Goal: Task Accomplishment & Management: Manage account settings

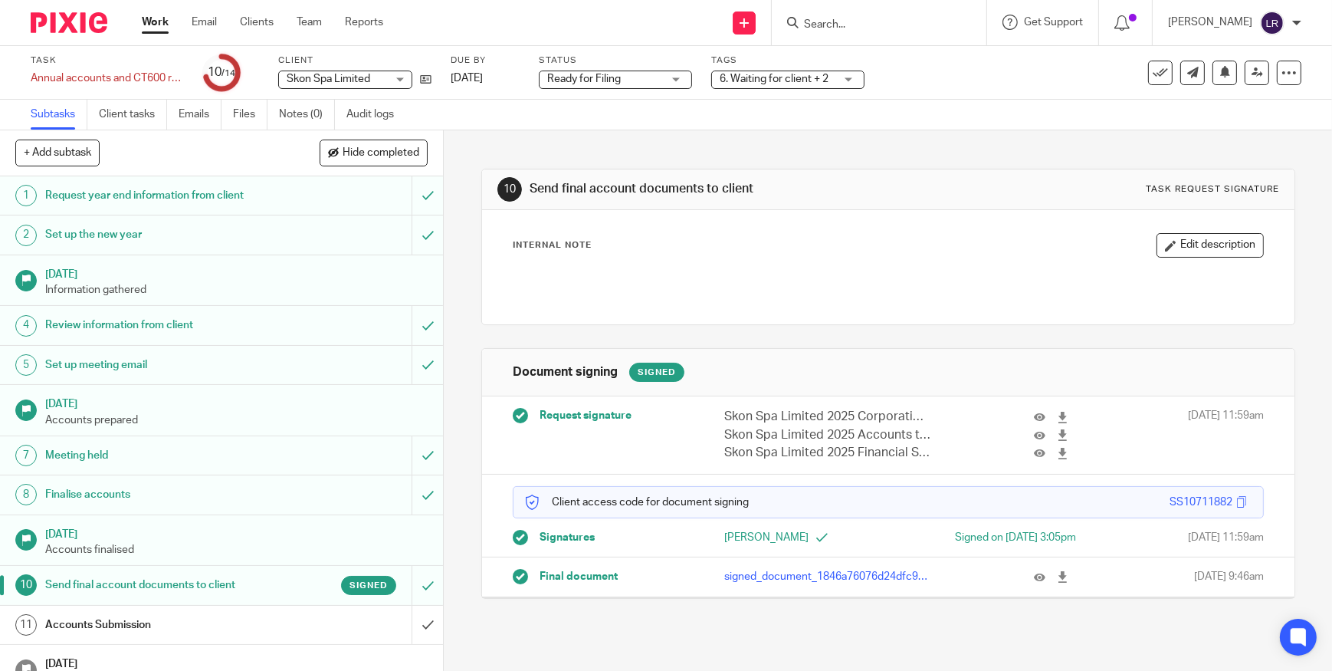
click at [77, 21] on img at bounding box center [69, 22] width 77 height 21
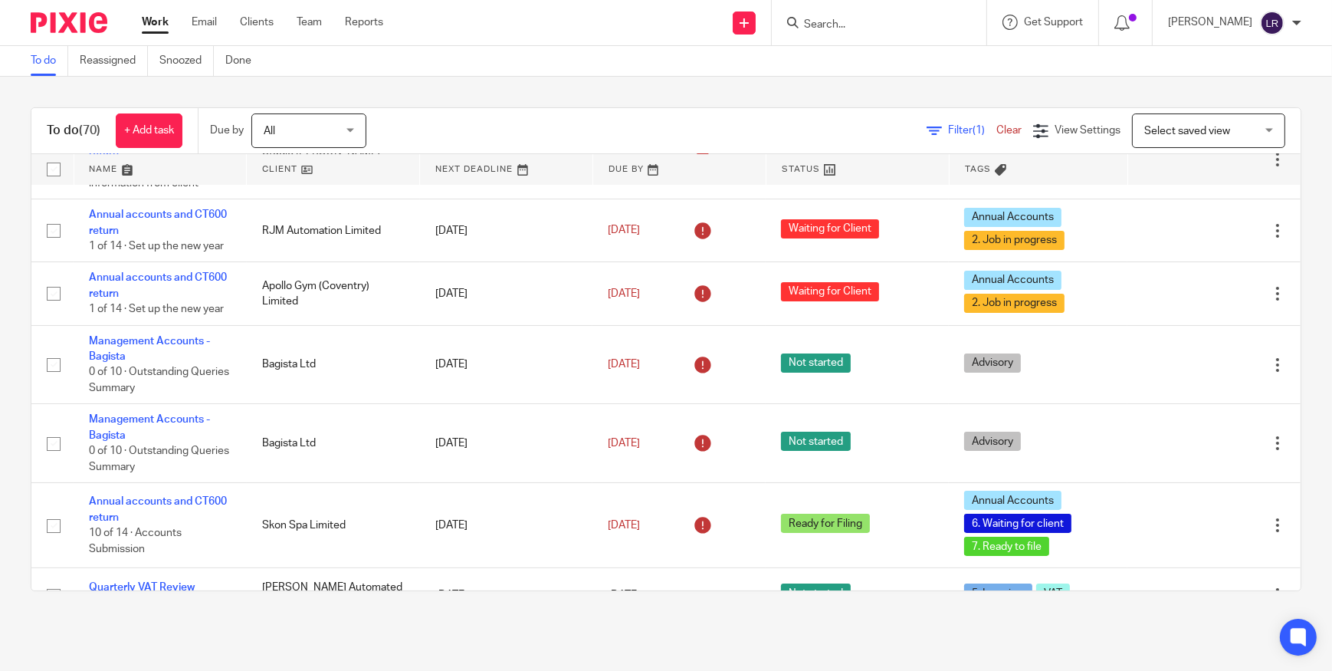
scroll to position [146, 0]
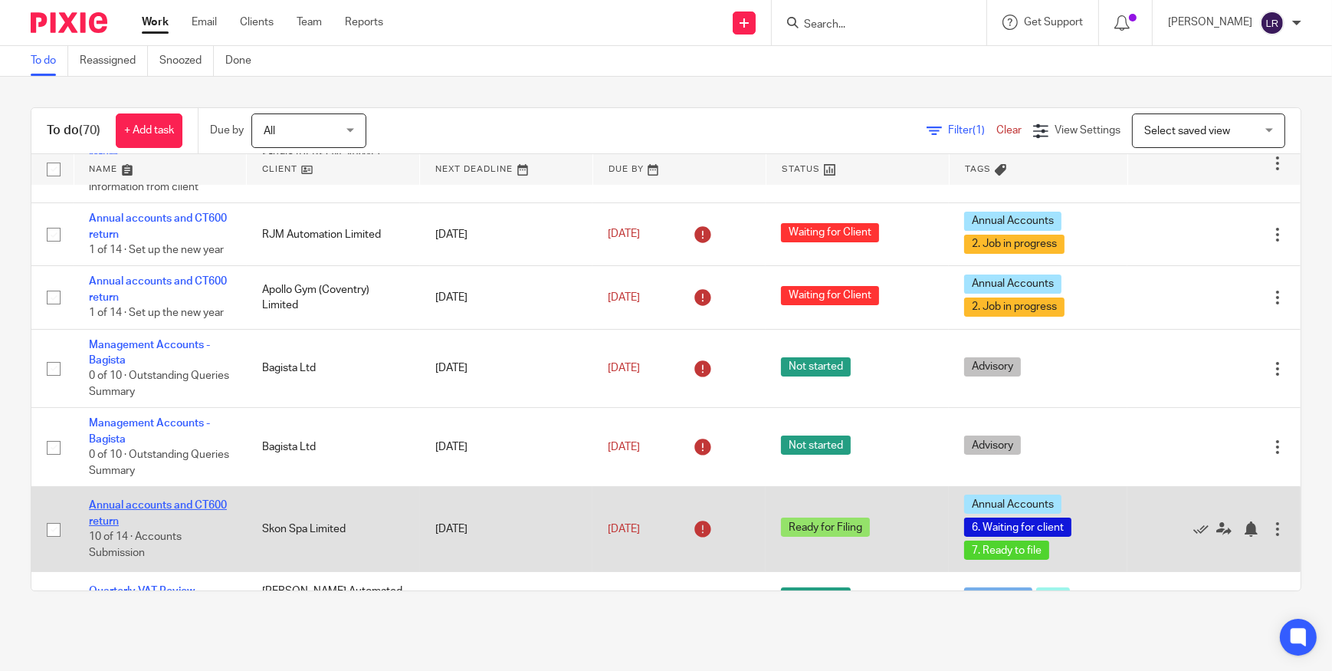
click at [147, 504] on link "Annual accounts and CT600 return" at bounding box center [158, 513] width 138 height 26
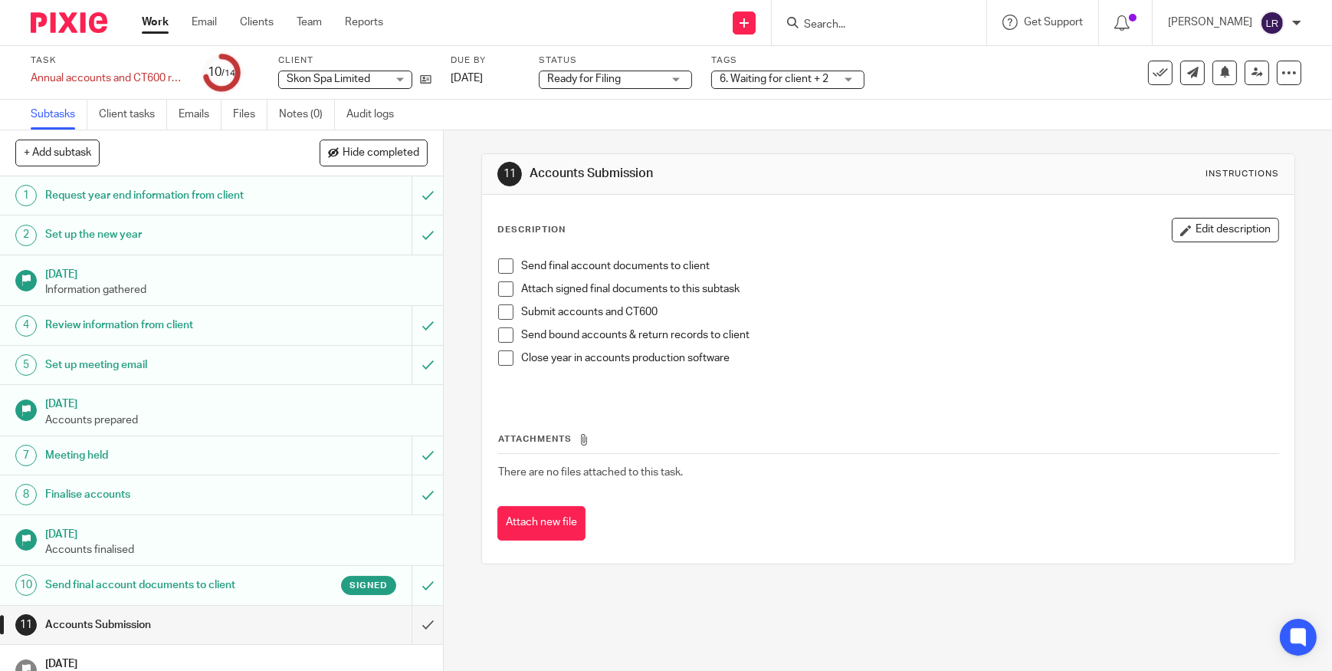
click at [622, 79] on span "Ready for Filing" at bounding box center [604, 79] width 115 height 16
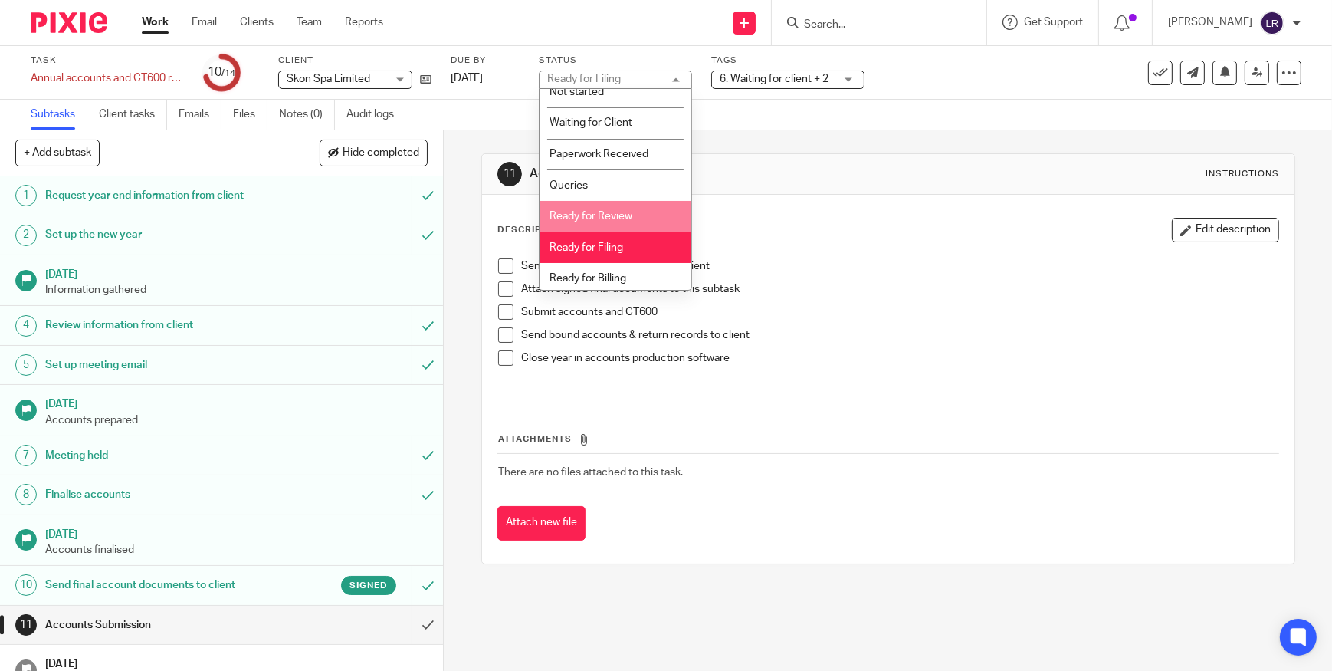
scroll to position [15, 0]
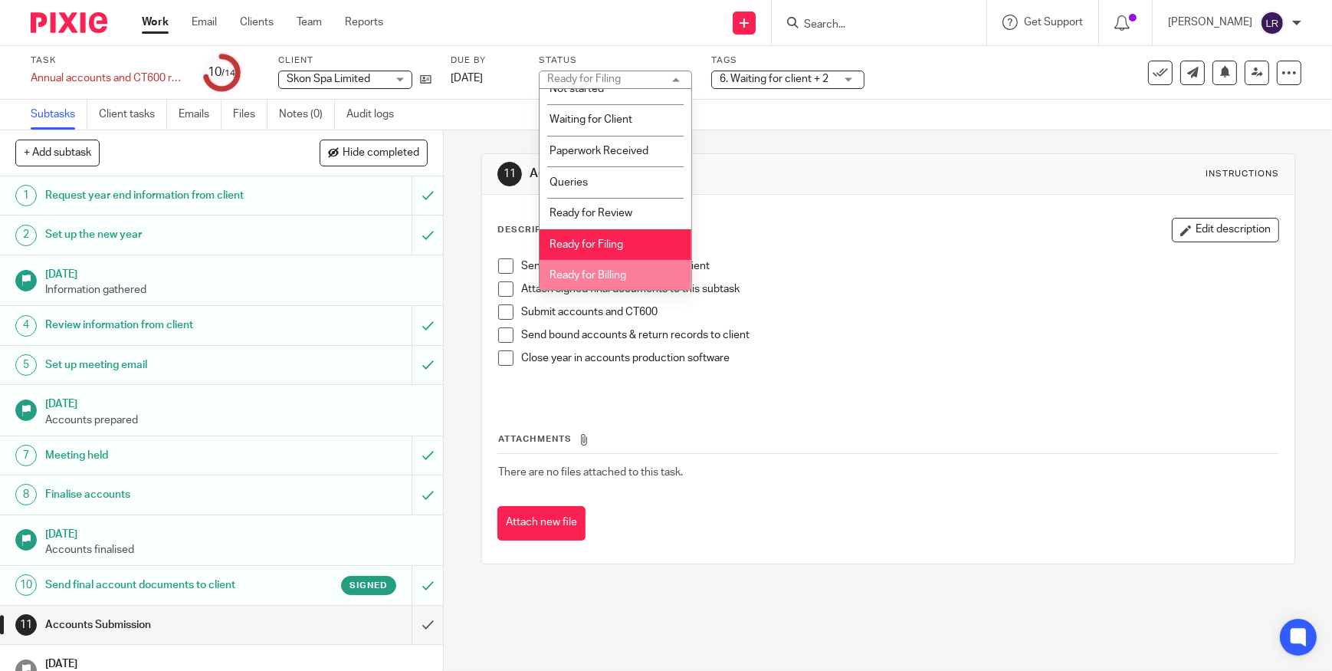
click at [623, 271] on span "Ready for Billing" at bounding box center [588, 275] width 77 height 11
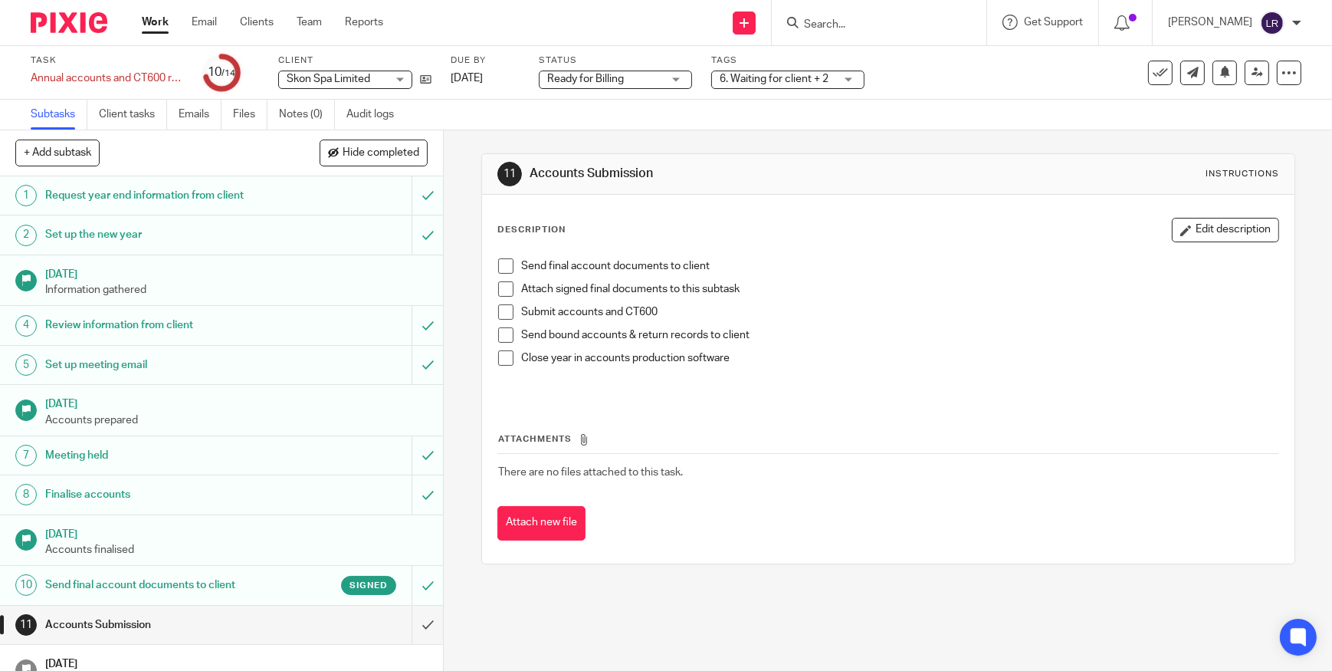
click at [668, 110] on div "Subtasks Client tasks Emails Files Notes (0) Audit logs" at bounding box center [666, 115] width 1332 height 31
click at [786, 80] on span "6. Waiting for client + 2" at bounding box center [774, 79] width 109 height 11
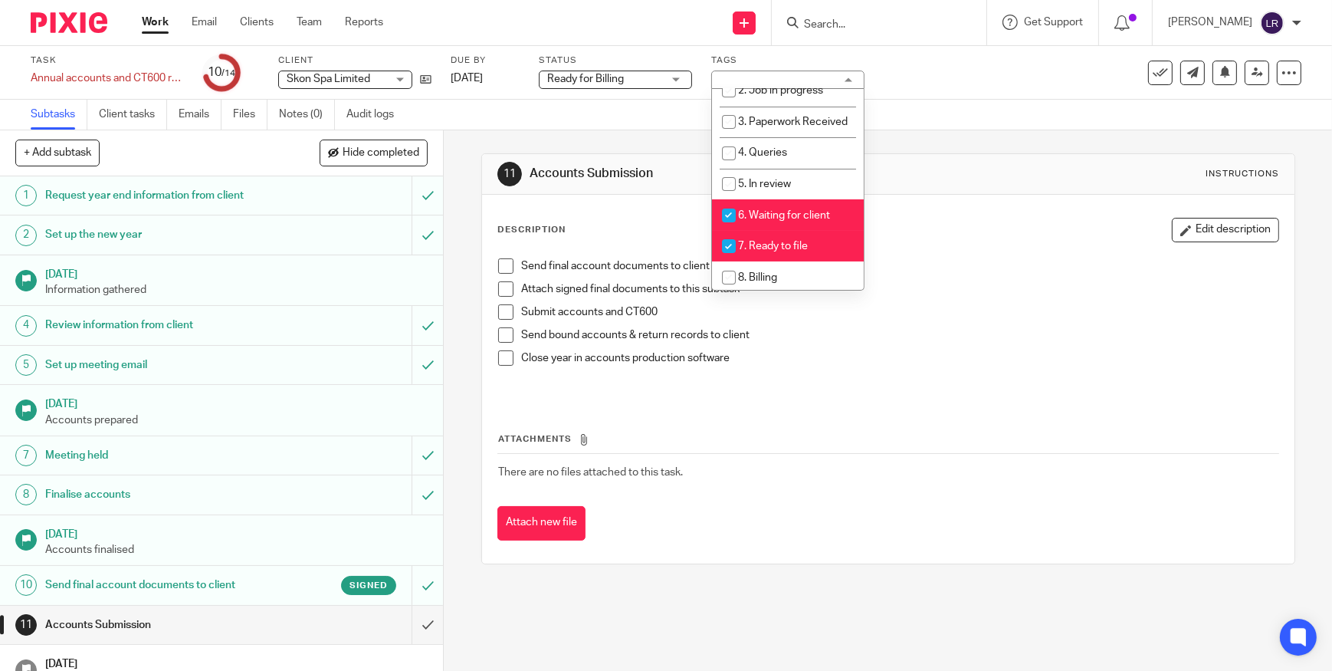
scroll to position [139, 0]
click at [767, 220] on span "6. Waiting for client" at bounding box center [784, 214] width 92 height 11
checkbox input "false"
click at [769, 246] on li "7. Ready to file" at bounding box center [788, 245] width 152 height 31
checkbox input "false"
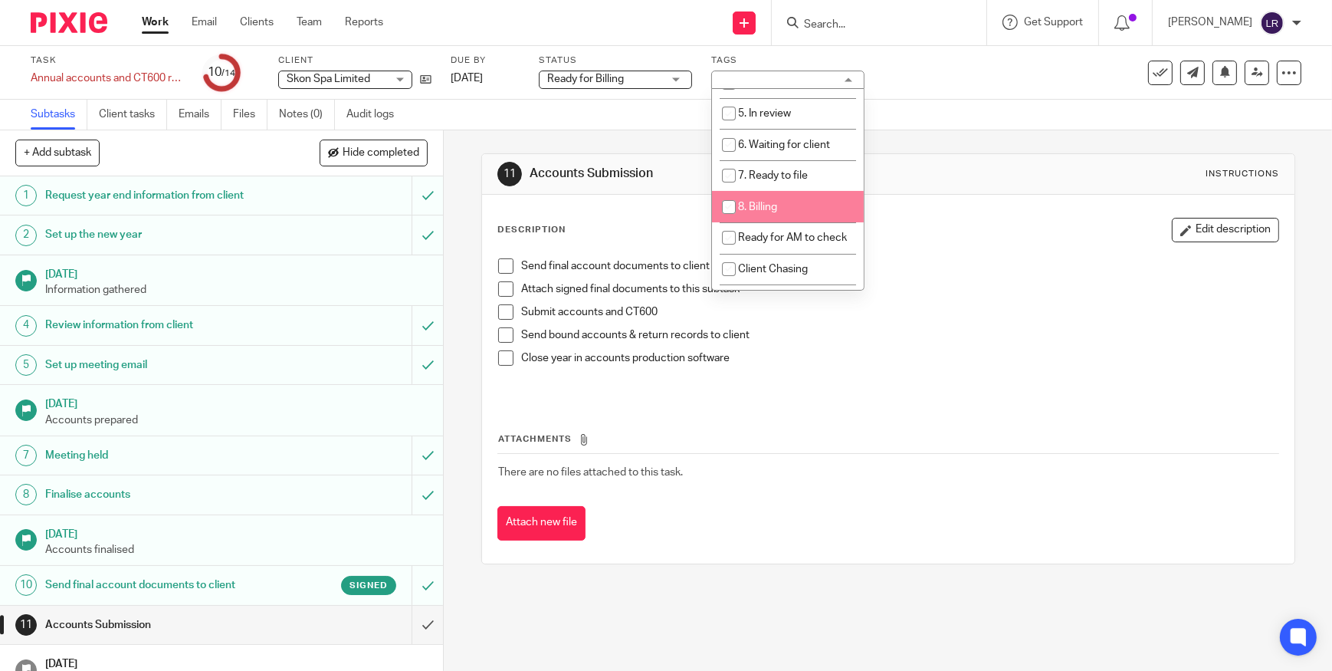
click at [770, 222] on li "8. Billing" at bounding box center [788, 206] width 152 height 31
checkbox input "true"
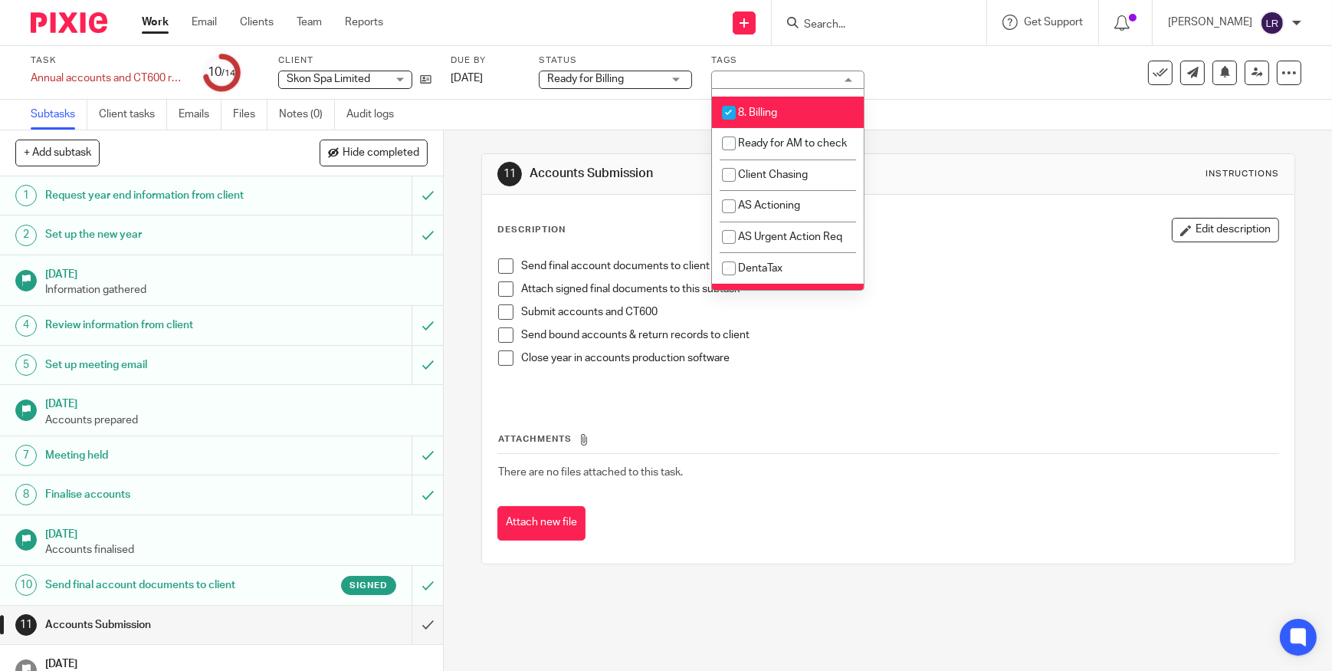
scroll to position [418, 0]
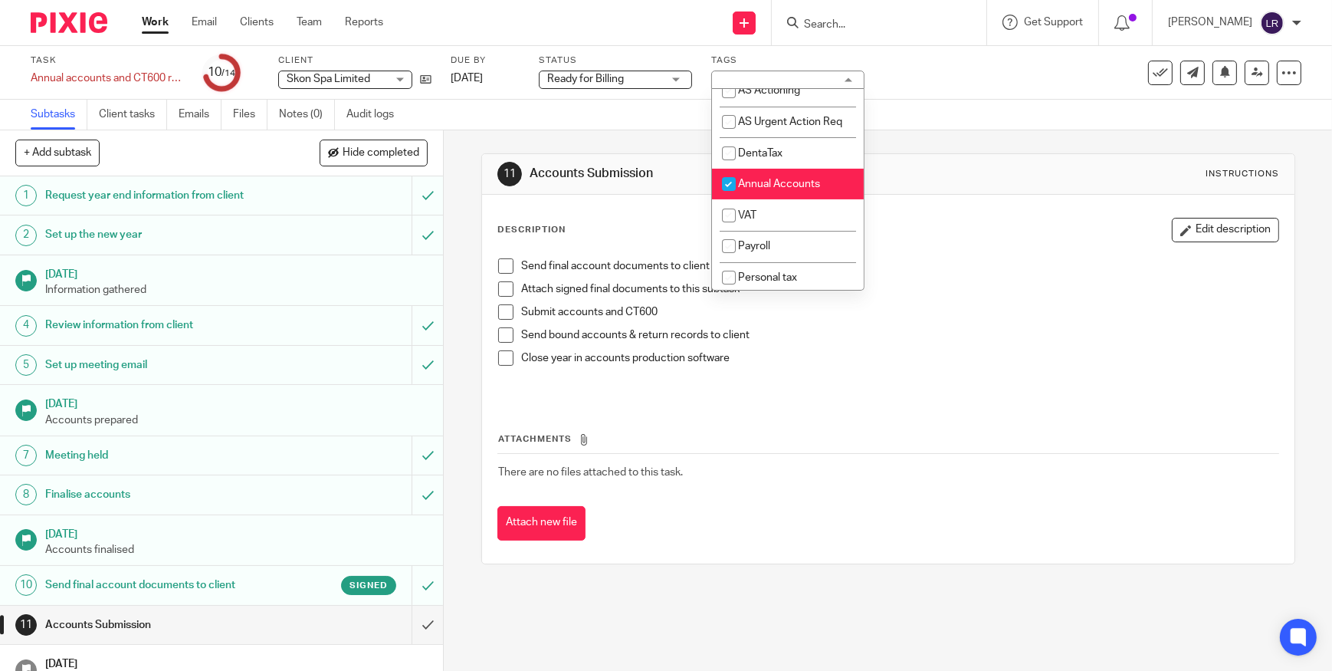
click at [1041, 80] on div "Task Annual accounts and CT600 return Save Annual accounts and CT600 return 10 …" at bounding box center [560, 72] width 1059 height 37
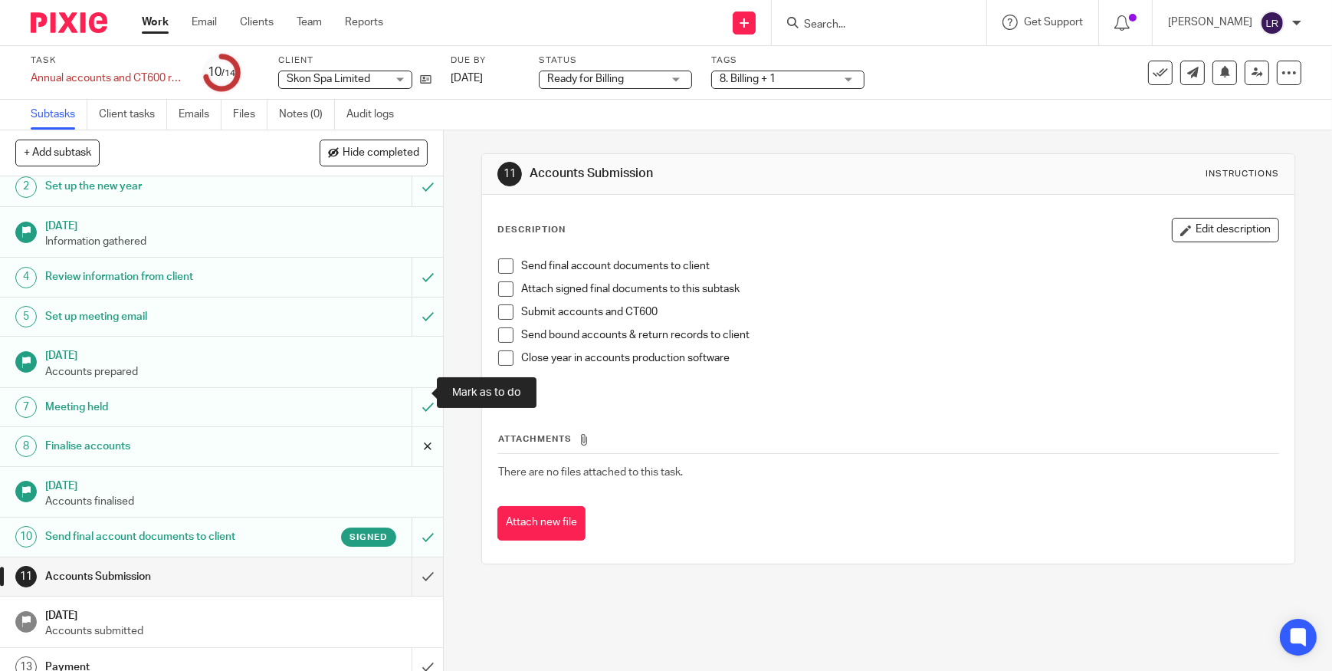
scroll to position [103, 0]
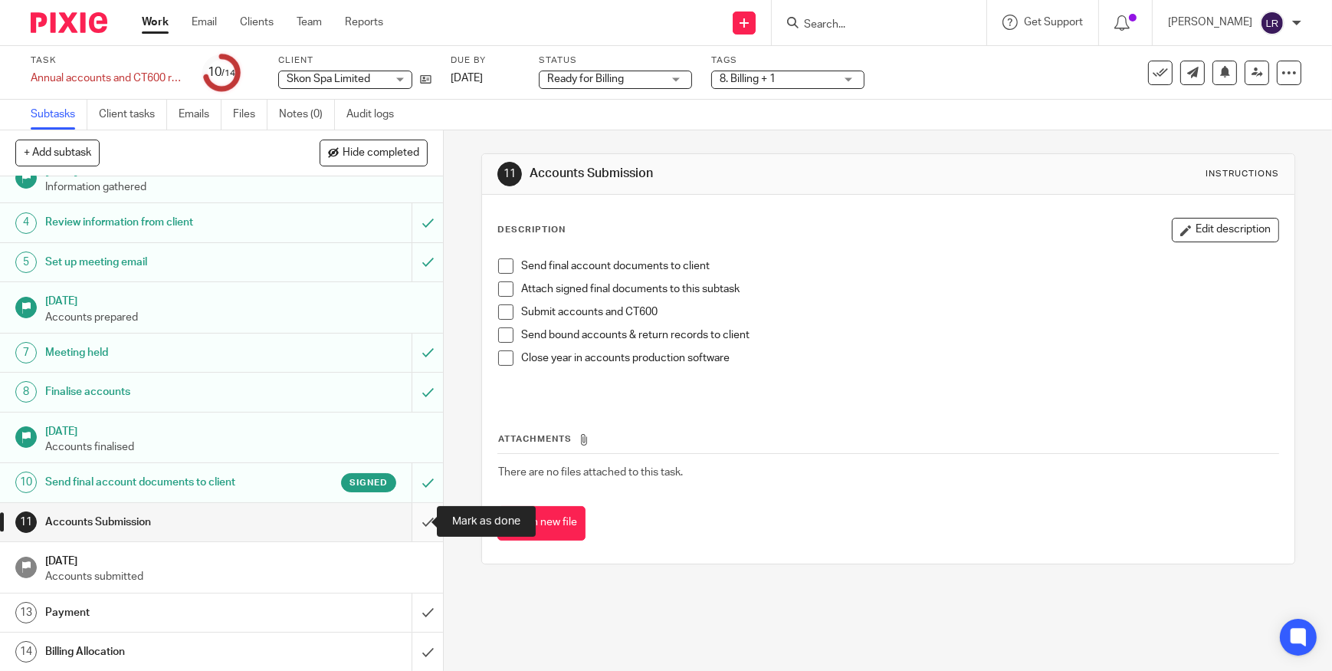
click at [418, 523] on input "submit" at bounding box center [221, 522] width 443 height 38
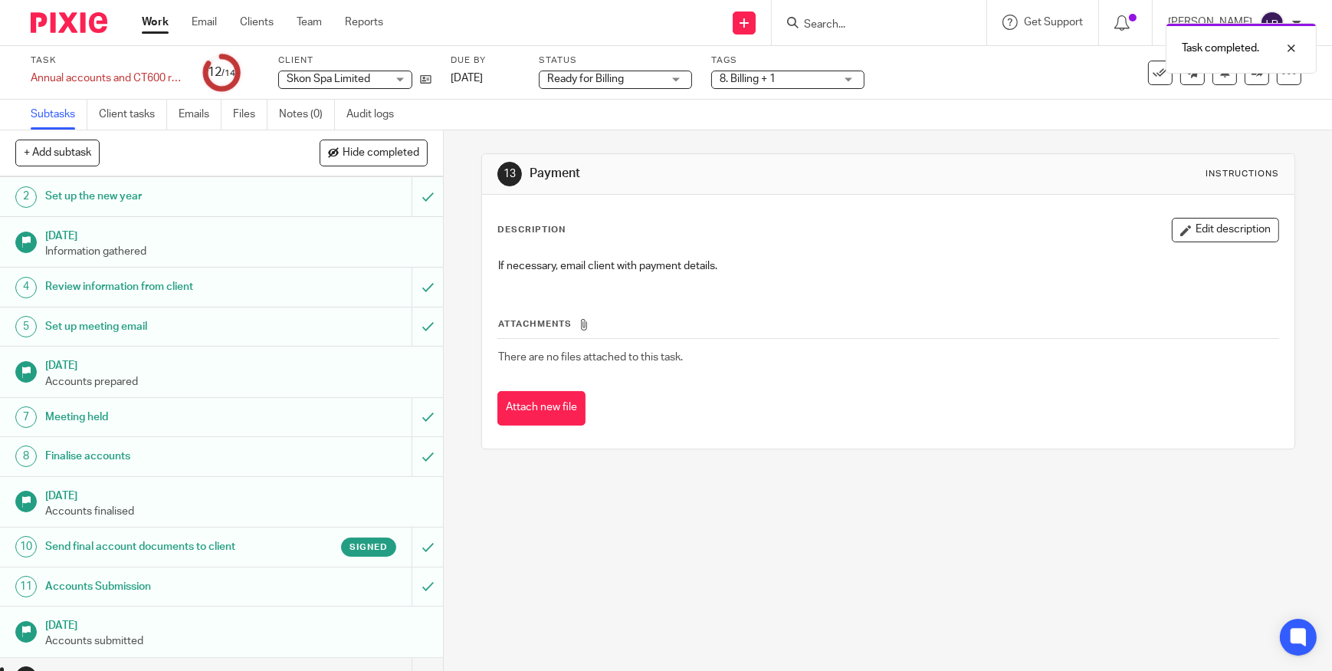
scroll to position [103, 0]
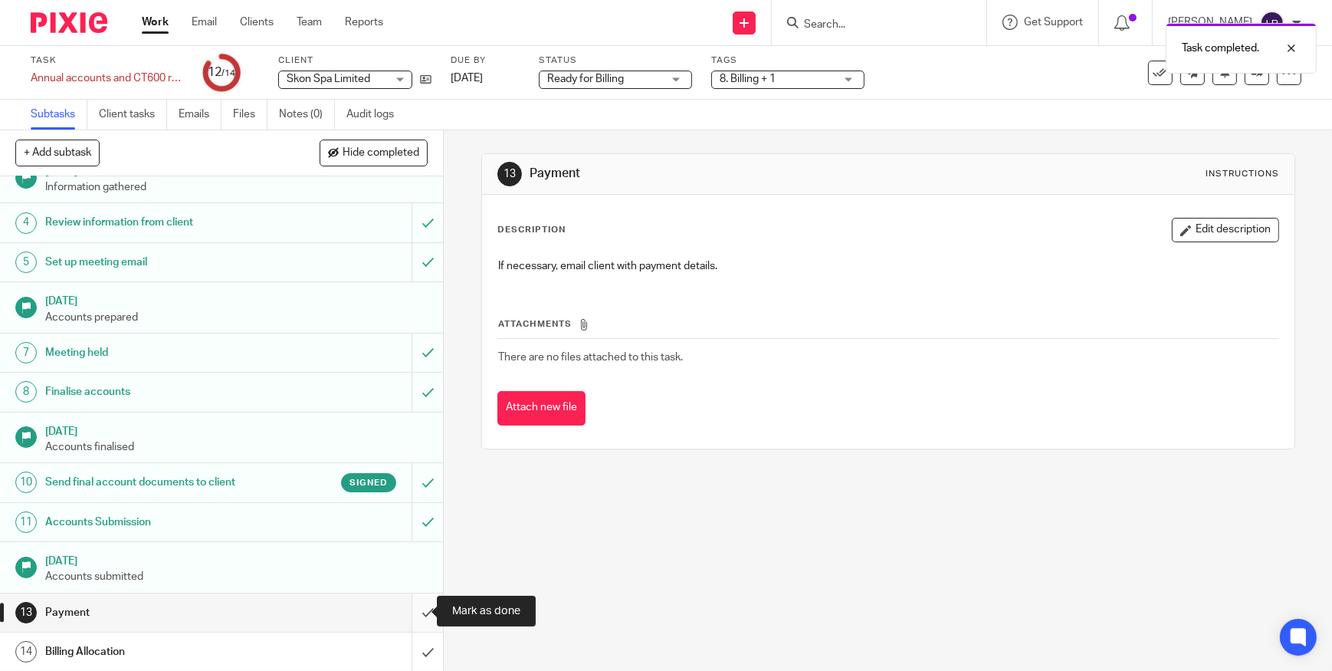
click at [415, 611] on input "submit" at bounding box center [221, 612] width 443 height 38
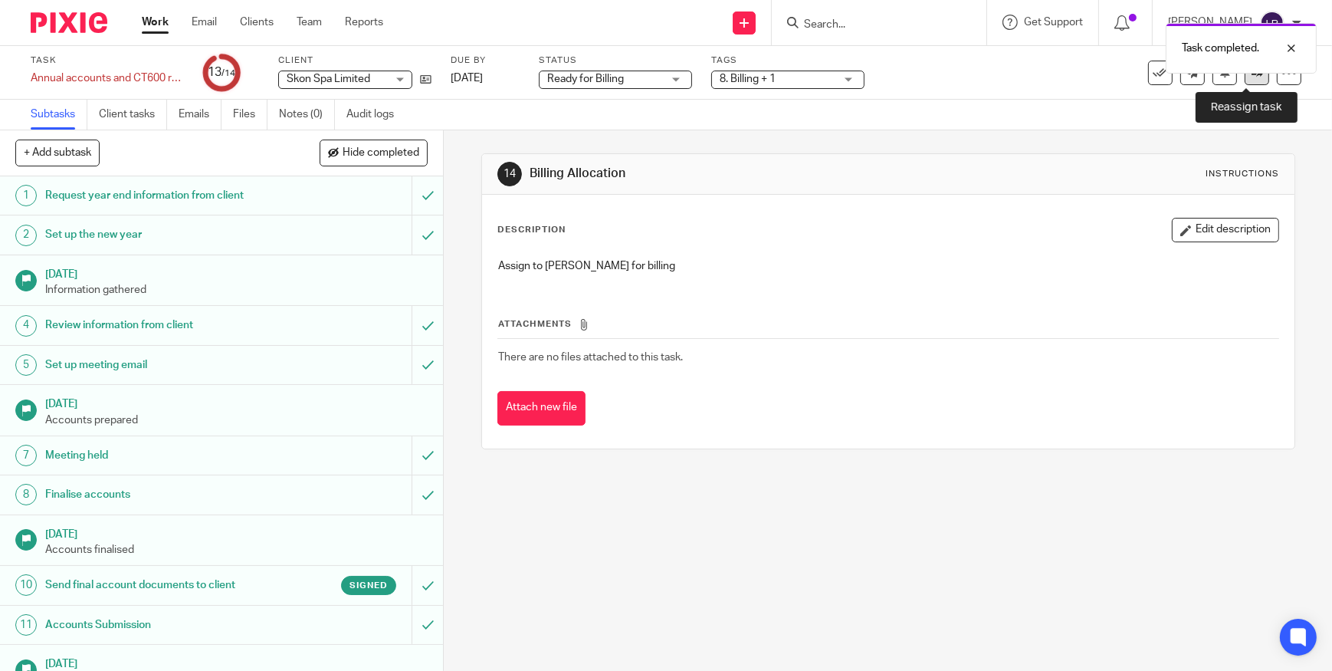
click at [1246, 80] on link at bounding box center [1257, 73] width 25 height 25
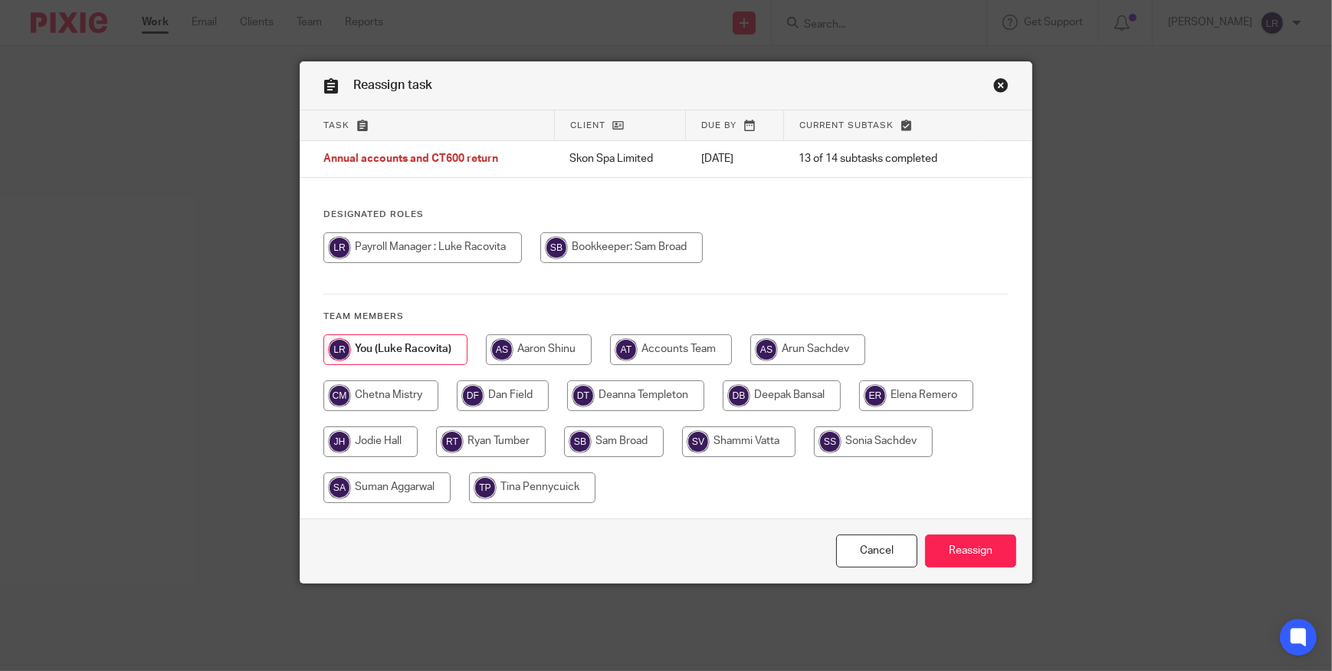
click at [647, 392] on input "radio" at bounding box center [635, 395] width 137 height 31
radio input "true"
click at [946, 543] on input "Reassign" at bounding box center [970, 550] width 91 height 33
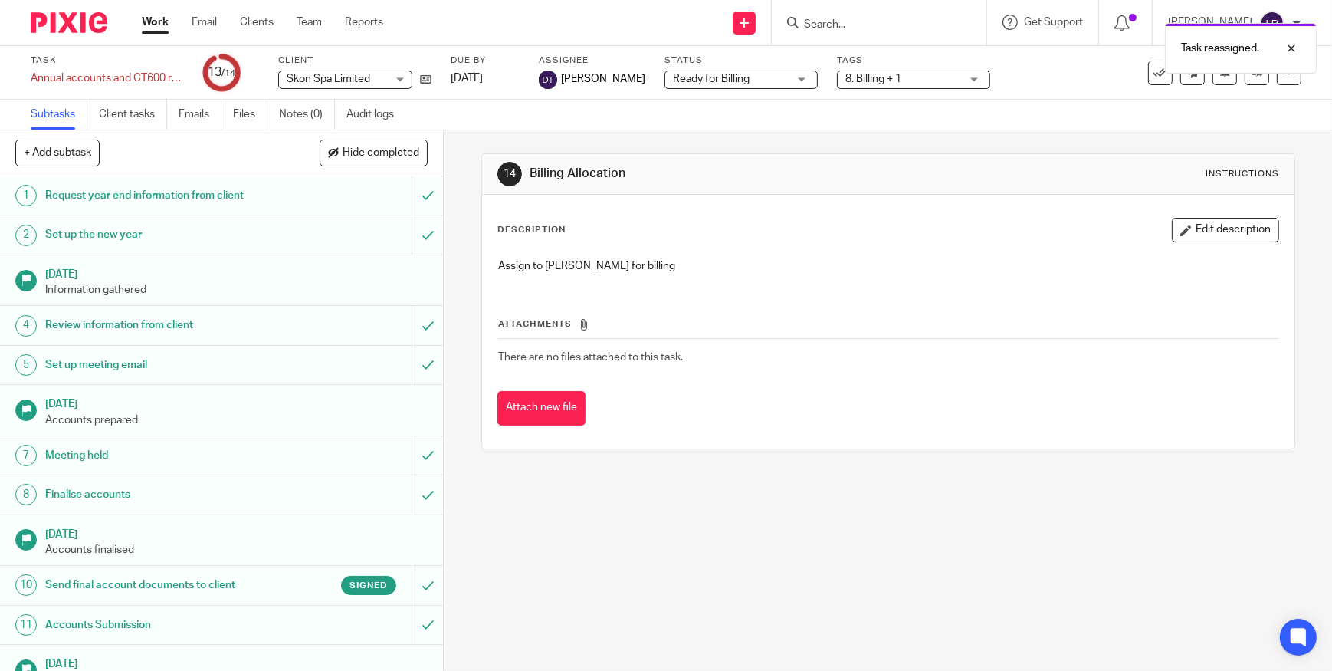
click at [82, 20] on img at bounding box center [69, 22] width 77 height 21
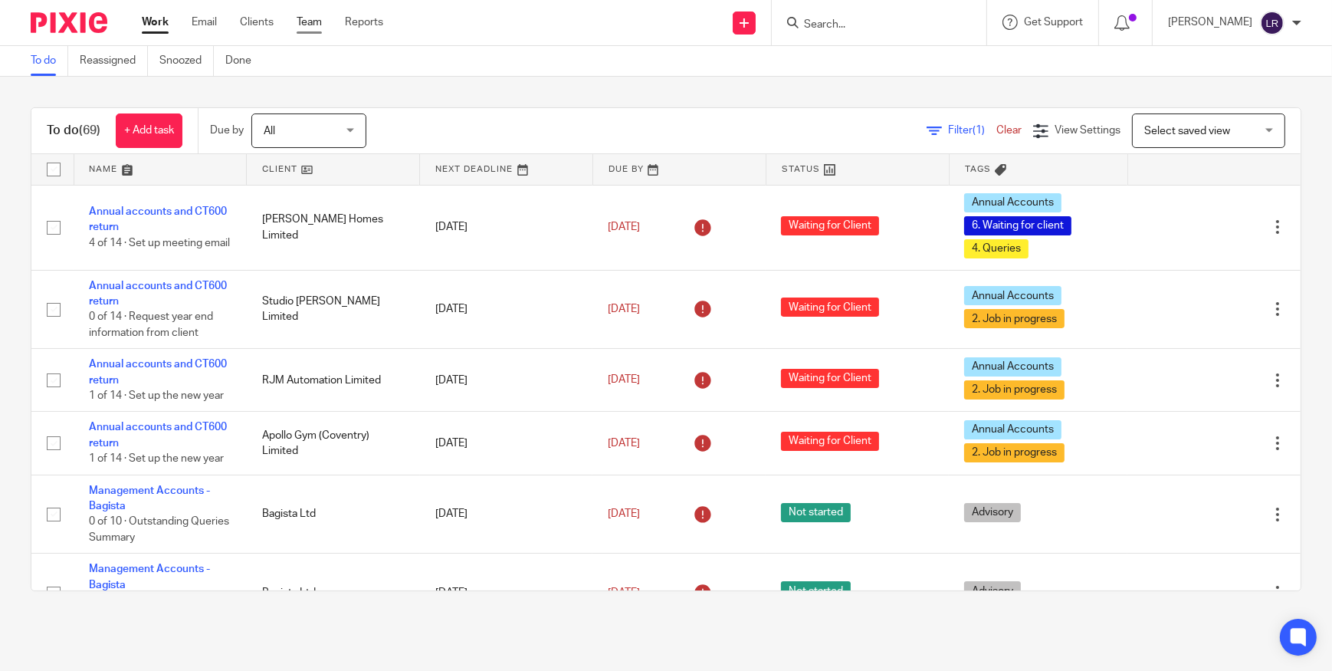
drag, startPoint x: 306, startPoint y: 10, endPoint x: 308, endPoint y: 18, distance: 8.0
click at [306, 10] on div "Work Email Clients Team Reports Work Email Clients Team Reports Settings" at bounding box center [266, 22] width 280 height 45
click at [309, 19] on link "Team" at bounding box center [309, 22] width 25 height 15
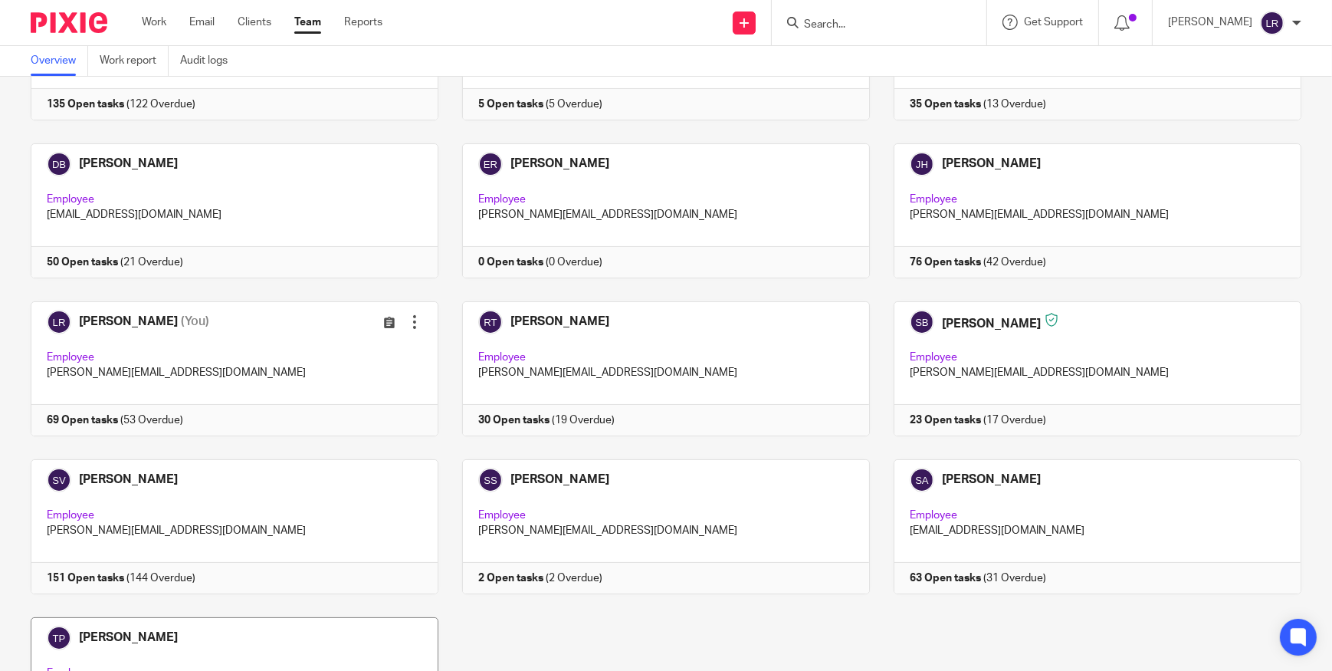
scroll to position [332, 0]
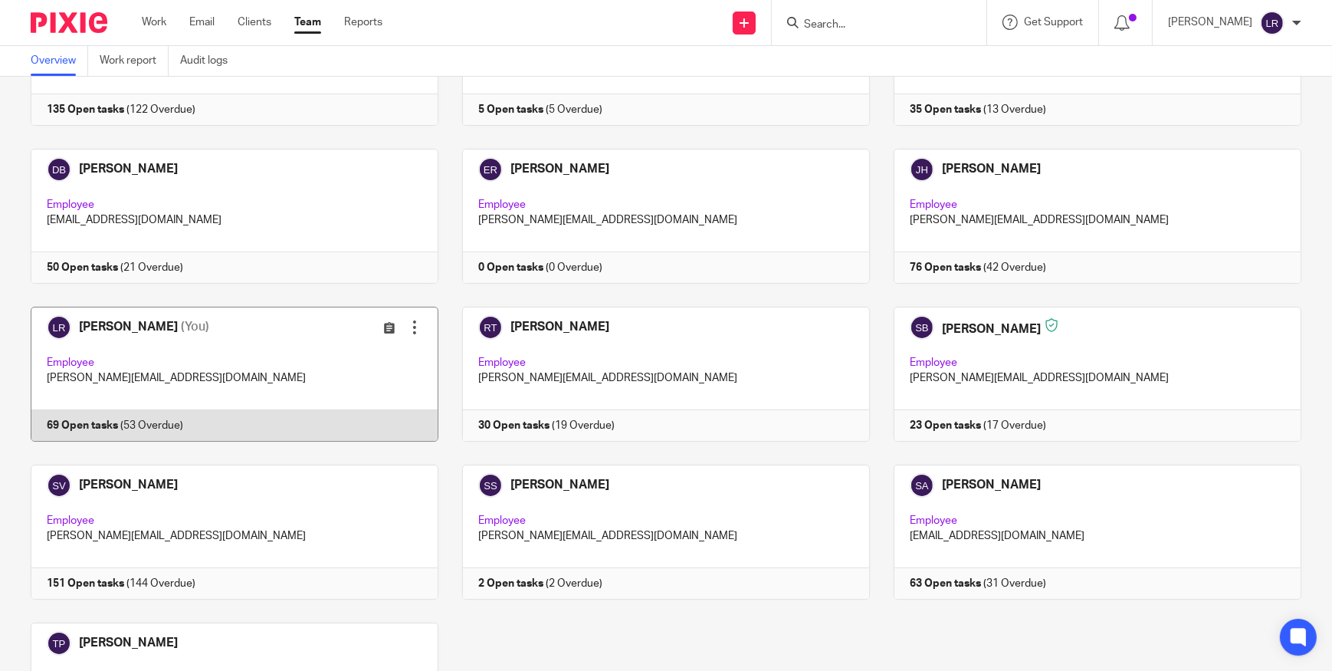
click at [149, 357] on link at bounding box center [223, 374] width 432 height 135
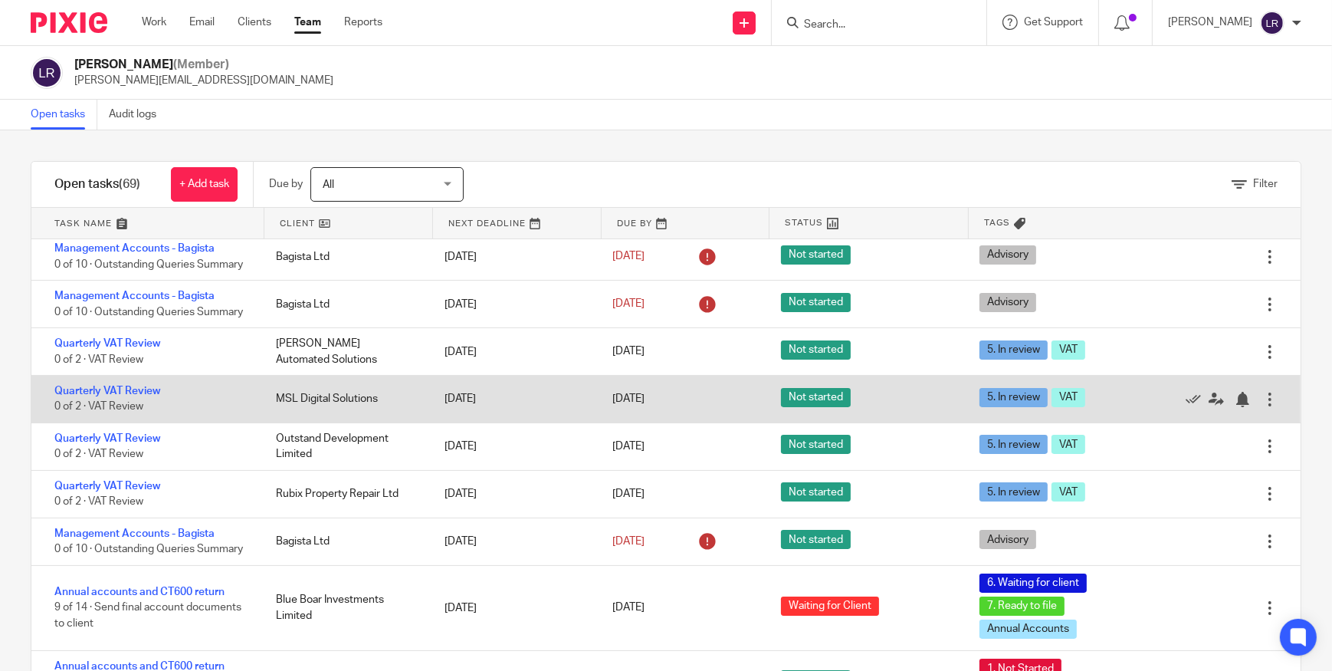
scroll to position [348, 0]
